Goal: Transaction & Acquisition: Obtain resource

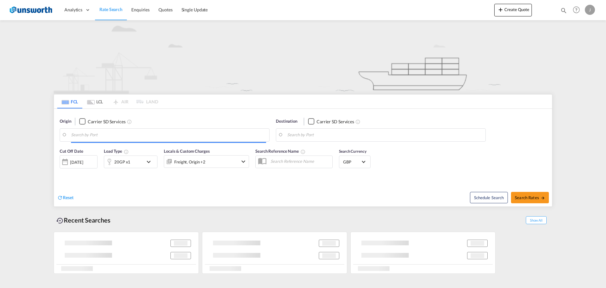
type input "Izmir, TRIZM"
type input "[GEOGRAPHIC_DATA], GBGRG"
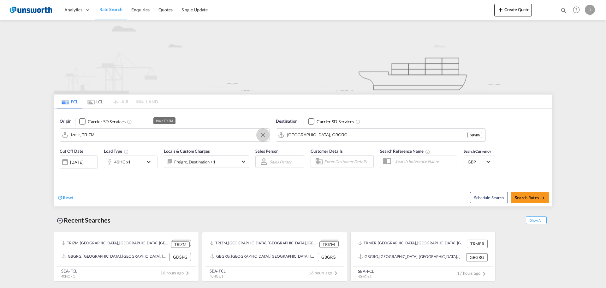
click at [261, 133] on button "Clear Input" at bounding box center [262, 134] width 9 height 9
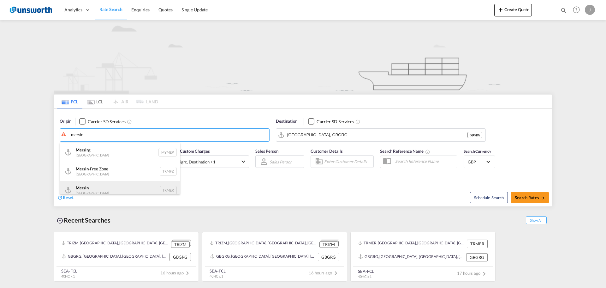
click at [99, 184] on div "Mersin Turkey TRMER" at bounding box center [120, 190] width 120 height 19
type input "Mersin, TRMER"
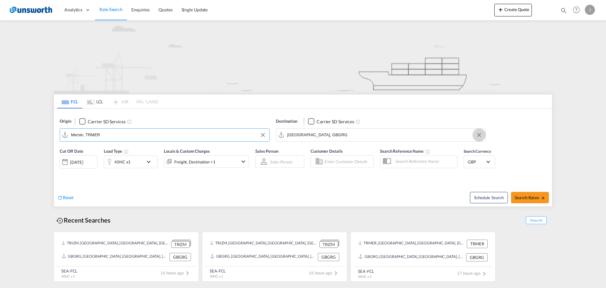
click at [482, 137] on md-icon "Clear Input" at bounding box center [479, 134] width 7 height 7
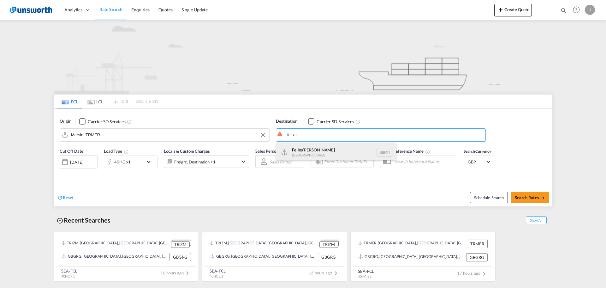
click at [306, 150] on div "Felixs [PERSON_NAME] [GEOGRAPHIC_DATA] GBFXT" at bounding box center [336, 152] width 120 height 19
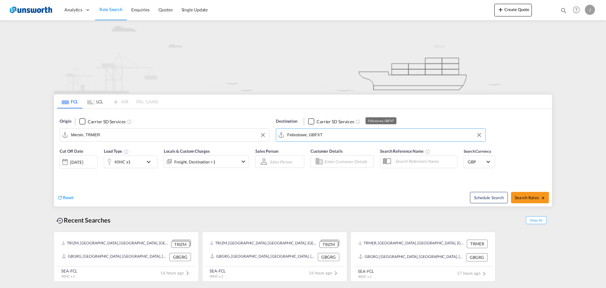
click at [337, 135] on input "Felixstowe, GBFXT" at bounding box center [384, 134] width 195 height 9
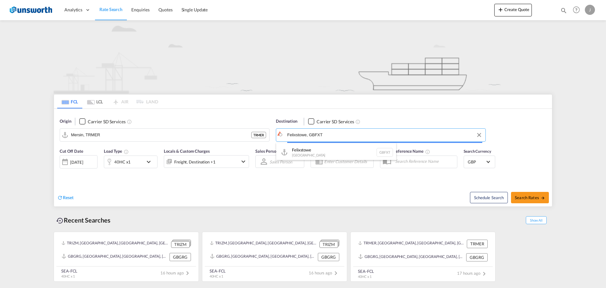
click at [343, 130] on body "Analytics Reports Dashboard Rate Search Enquiries Quotes" at bounding box center [303, 144] width 606 height 288
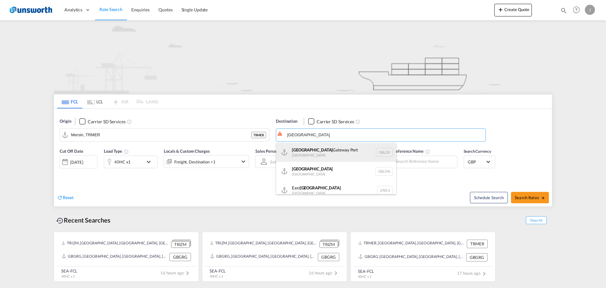
click at [323, 156] on div "[GEOGRAPHIC_DATA] [GEOGRAPHIC_DATA] GBLGP" at bounding box center [336, 152] width 120 height 19
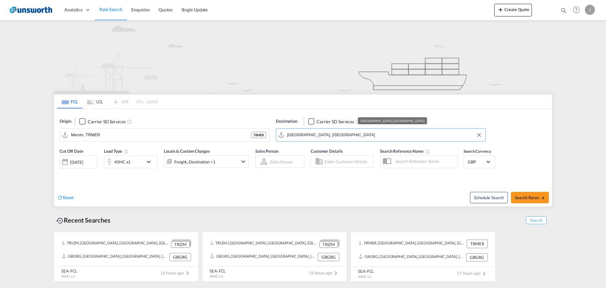
click at [358, 129] on md-input-container "[GEOGRAPHIC_DATA], [GEOGRAPHIC_DATA]" at bounding box center [380, 135] width 209 height 13
click at [380, 132] on input "[GEOGRAPHIC_DATA], [GEOGRAPHIC_DATA]" at bounding box center [384, 134] width 195 height 9
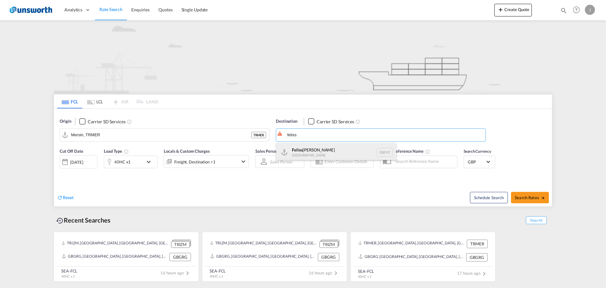
click at [333, 150] on div "Felixs [PERSON_NAME] [GEOGRAPHIC_DATA] GBFXT" at bounding box center [336, 152] width 120 height 19
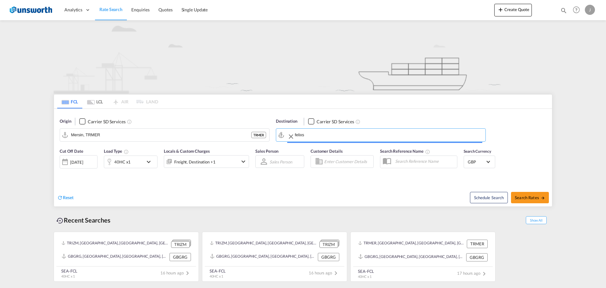
type input "Felixstowe, GBFXT"
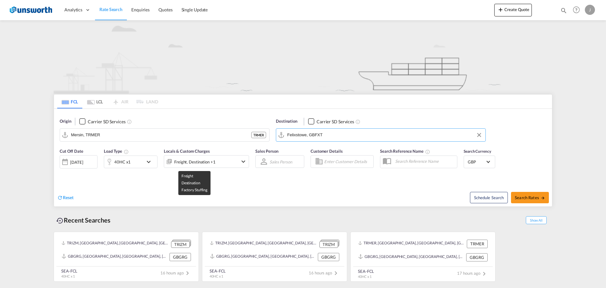
click at [216, 163] on div "Freight, Destination +1" at bounding box center [198, 161] width 68 height 13
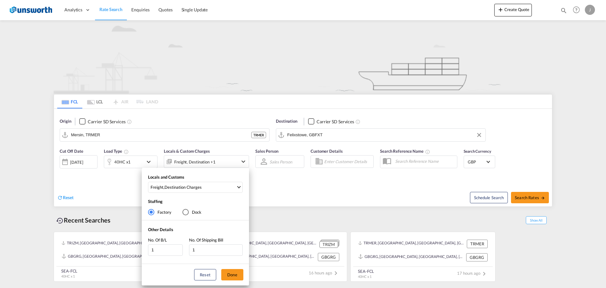
click at [216, 163] on div "Locals and Customs Freight , Destination Charges Clear All Select All Freight O…" at bounding box center [303, 144] width 606 height 288
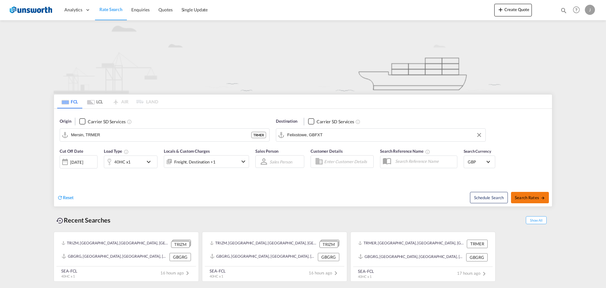
click at [530, 198] on span "Search Rates" at bounding box center [530, 197] width 30 height 5
type input "TRMER to GBFXT / [DATE]"
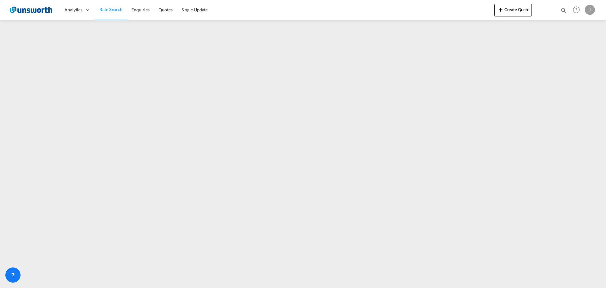
click at [108, 10] on span "Rate Search" at bounding box center [110, 9] width 23 height 5
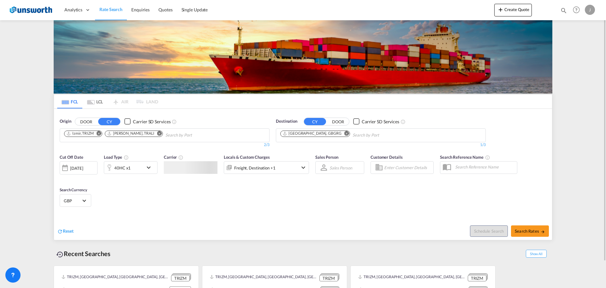
scroll to position [29, 0]
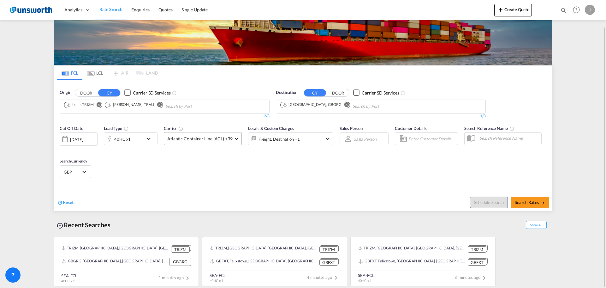
click at [218, 136] on span "Atlantic Container Line (ACL) +39" at bounding box center [199, 138] width 65 height 6
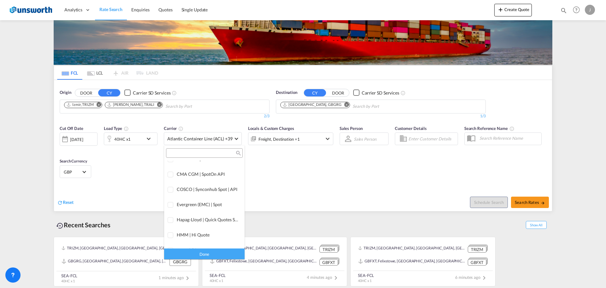
scroll to position [0, 0]
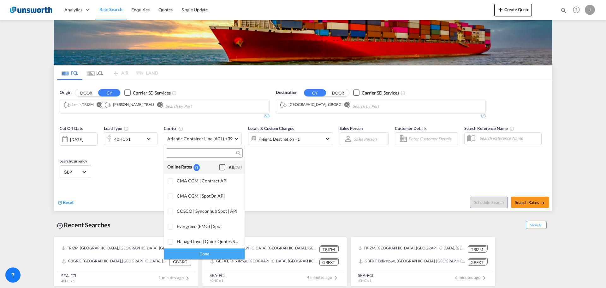
click at [219, 168] on div "Checkbox No Ink" at bounding box center [222, 167] width 6 height 6
click at [287, 171] on md-backdrop at bounding box center [303, 144] width 606 height 288
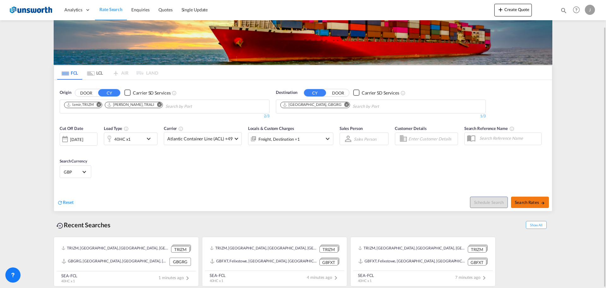
click at [525, 203] on span "Search Rates" at bounding box center [530, 202] width 30 height 5
type input "TRIZM,TRALI to GBGRG / [DATE]"
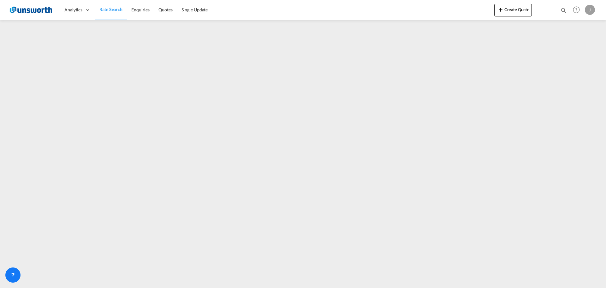
click at [103, 9] on span "Rate Search" at bounding box center [110, 9] width 23 height 5
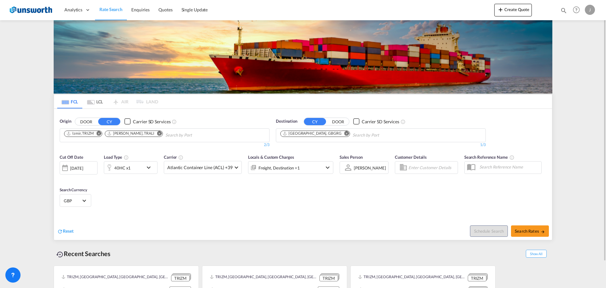
click at [345, 133] on md-icon "Remove" at bounding box center [347, 133] width 5 height 5
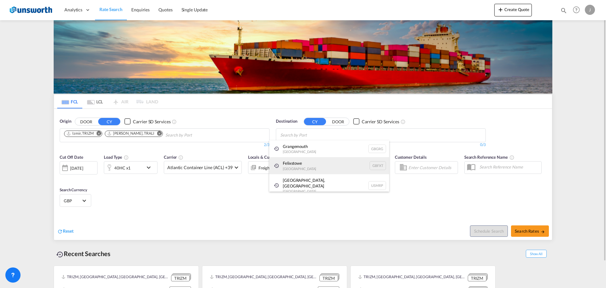
click at [304, 162] on div "Felixstowe [GEOGRAPHIC_DATA] GBFXT" at bounding box center [329, 165] width 120 height 17
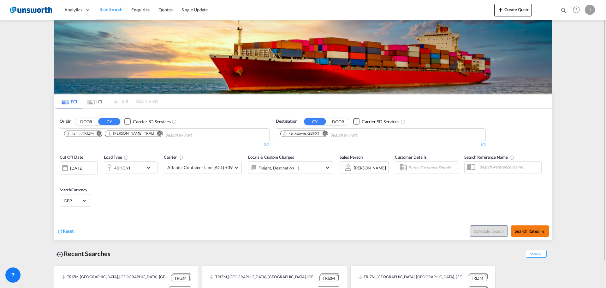
click at [532, 227] on button "Search Rates" at bounding box center [530, 230] width 38 height 11
type input "TRIZM,TRALI to GBFXT / [DATE]"
